Goal: Check status

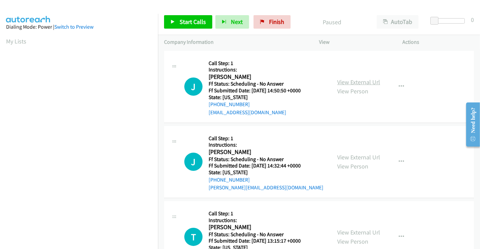
click at [361, 78] on link "View External Url" at bounding box center [358, 82] width 43 height 8
click at [351, 154] on link "View External Url" at bounding box center [358, 157] width 43 height 8
click at [364, 82] on link "View External Url" at bounding box center [358, 82] width 43 height 8
click at [342, 232] on link "View External Url" at bounding box center [358, 233] width 43 height 8
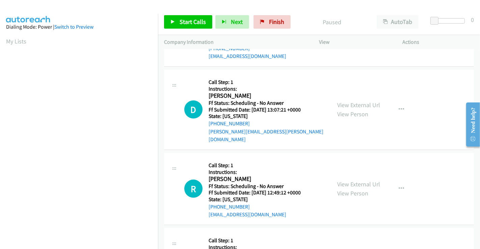
scroll to position [216, 0]
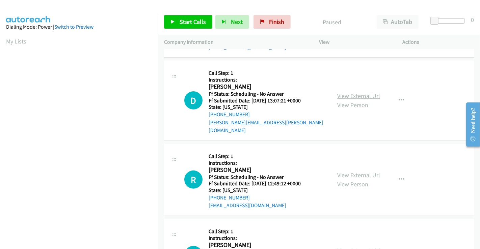
click at [366, 92] on link "View External Url" at bounding box center [358, 96] width 43 height 8
click at [351, 171] on link "View External Url" at bounding box center [358, 175] width 43 height 8
click at [344, 247] on link "View External Url" at bounding box center [358, 251] width 43 height 8
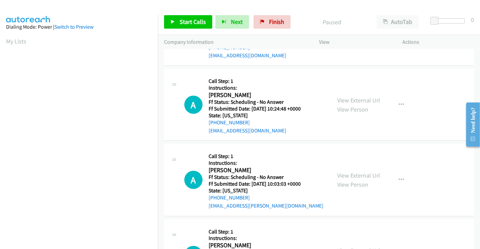
scroll to position [445, 0]
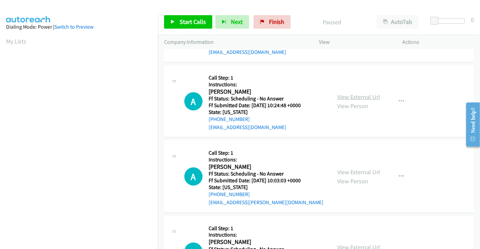
click at [362, 93] on link "View External Url" at bounding box center [358, 97] width 43 height 8
click at [361, 168] on link "View External Url" at bounding box center [358, 172] width 43 height 8
click at [361, 243] on link "View External Url" at bounding box center [358, 247] width 43 height 8
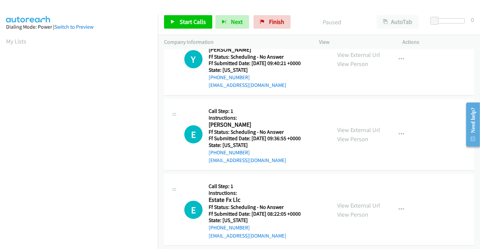
scroll to position [647, 0]
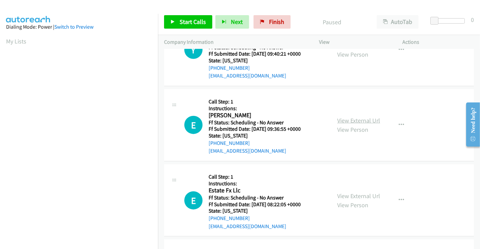
click at [370, 117] on link "View External Url" at bounding box center [358, 121] width 43 height 8
click at [337, 192] on link "View External Url" at bounding box center [358, 196] width 43 height 8
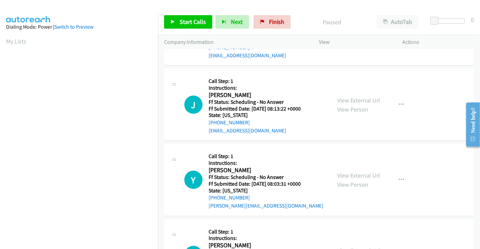
scroll to position [816, 0]
